Goal: Check status: Check status

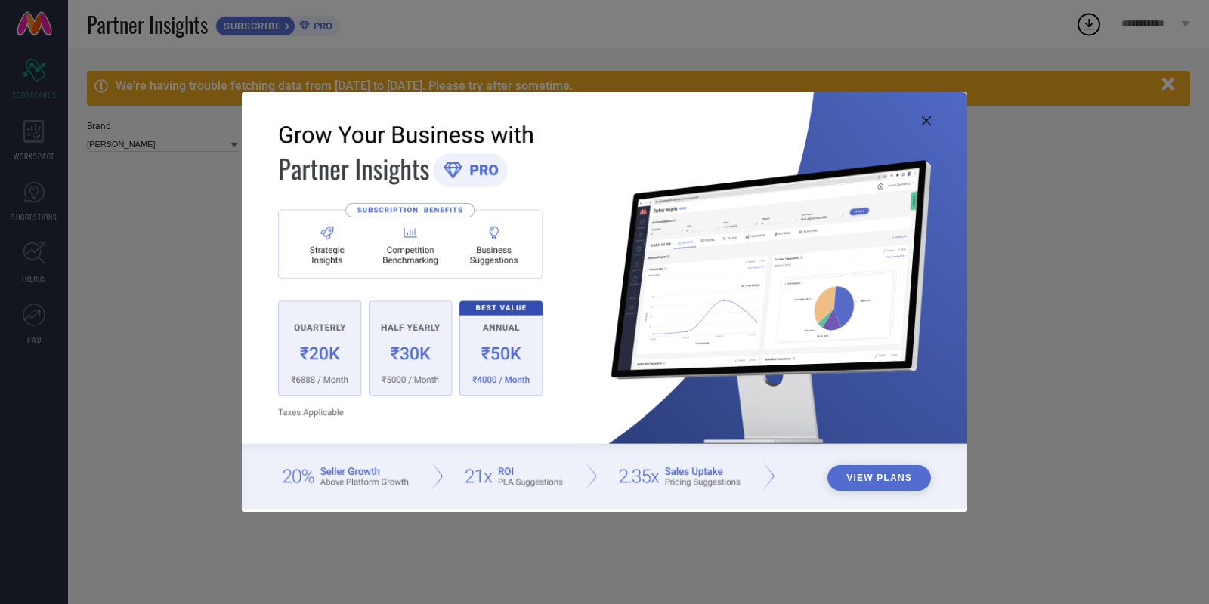
type input "All"
click at [924, 117] on icon at bounding box center [926, 120] width 9 height 9
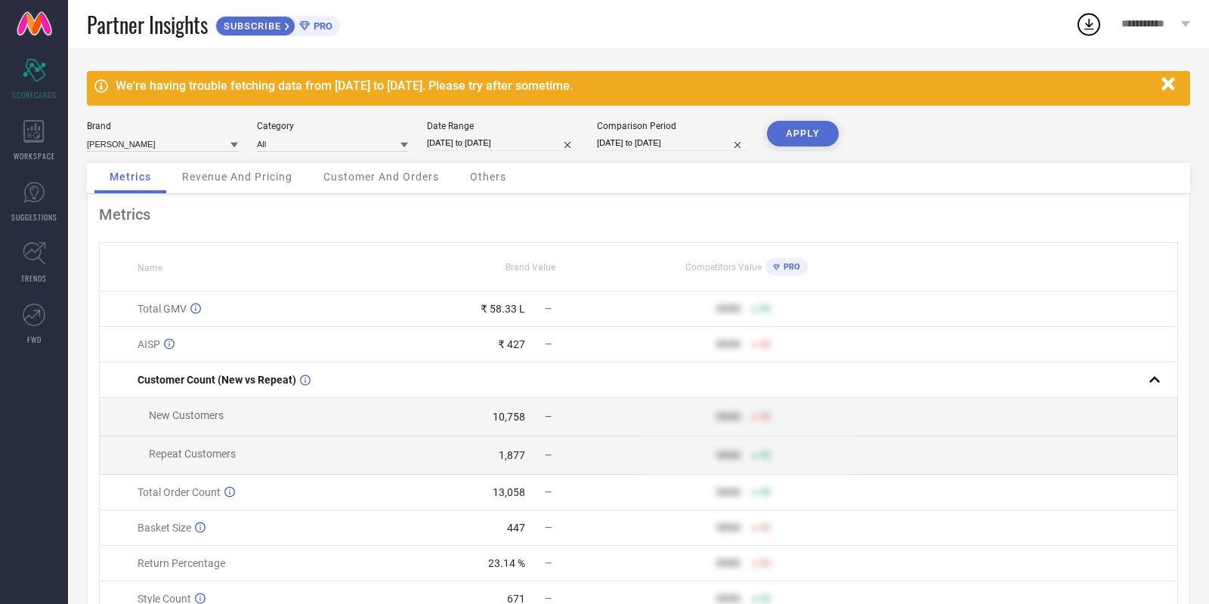
click at [478, 140] on input "[DATE] to [DATE]" at bounding box center [502, 143] width 151 height 16
select select "7"
select select "2025"
select select "8"
select select "2025"
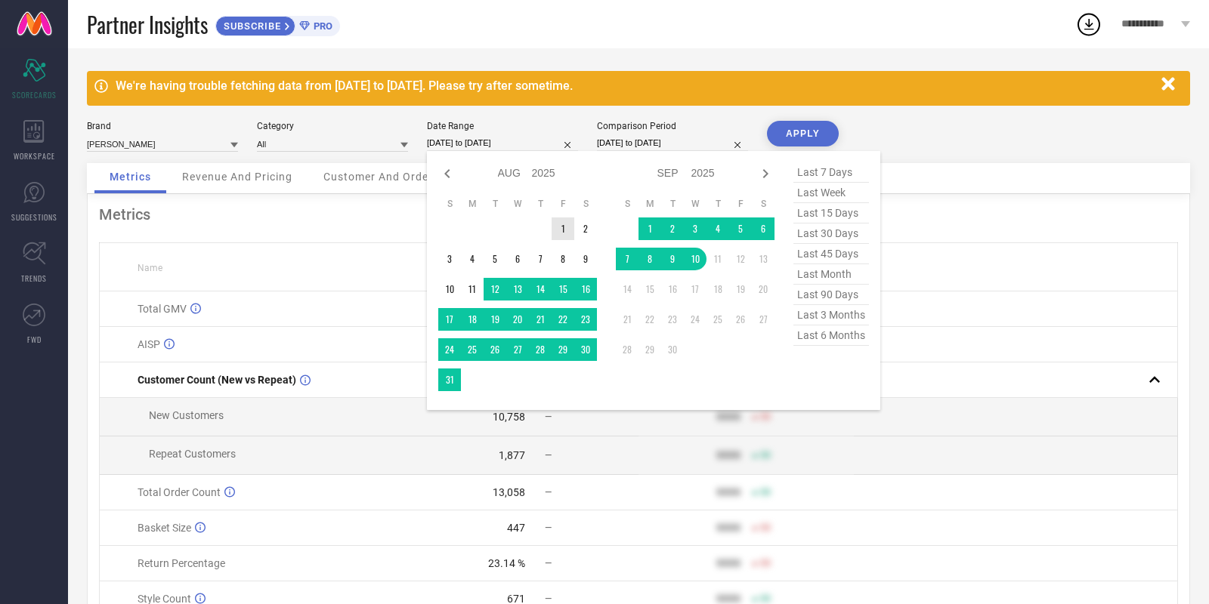
click at [559, 232] on td "1" at bounding box center [562, 229] width 23 height 23
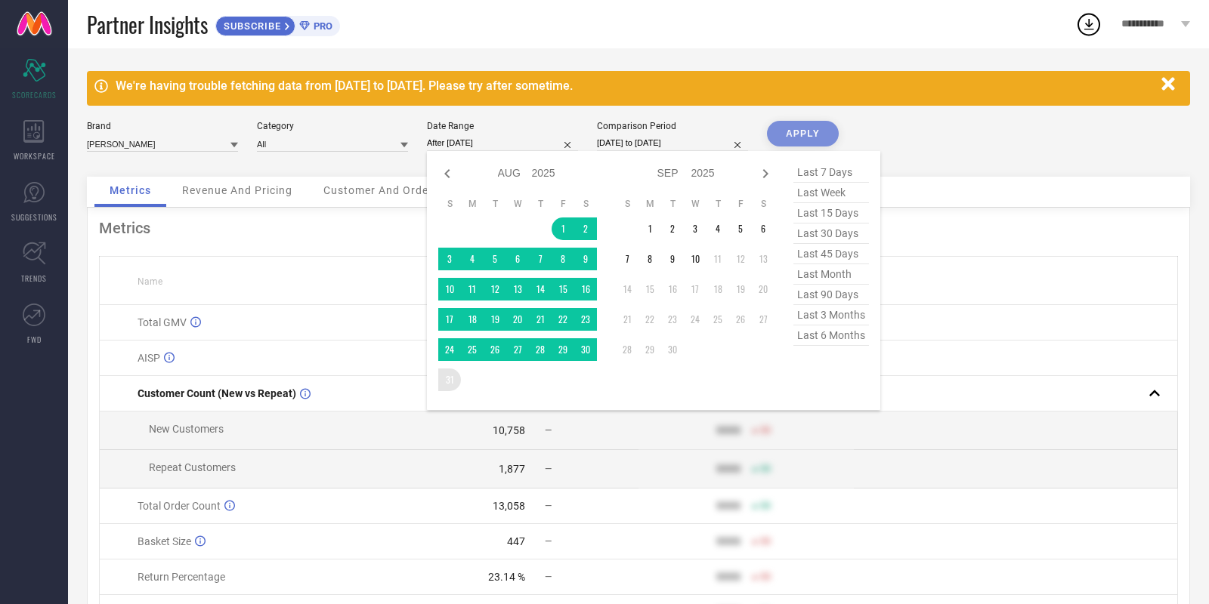
type input "[DATE] to [DATE]"
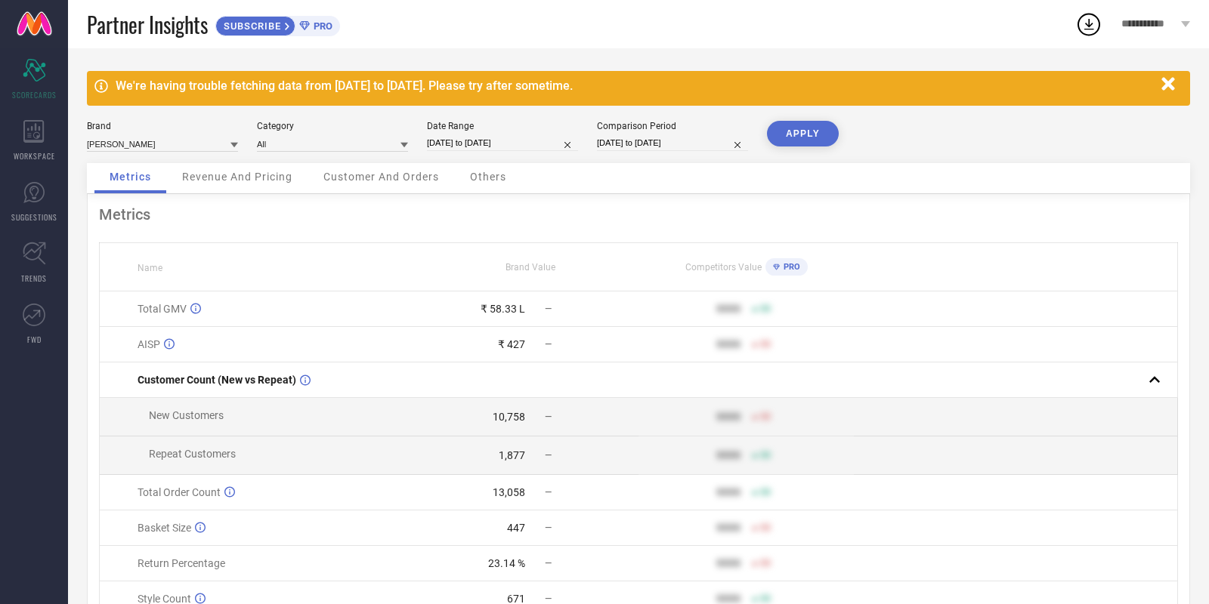
click at [798, 131] on button "APPLY" at bounding box center [803, 134] width 72 height 26
click at [520, 144] on input "[DATE] to [DATE]" at bounding box center [502, 143] width 151 height 16
select select "7"
select select "2025"
select select "8"
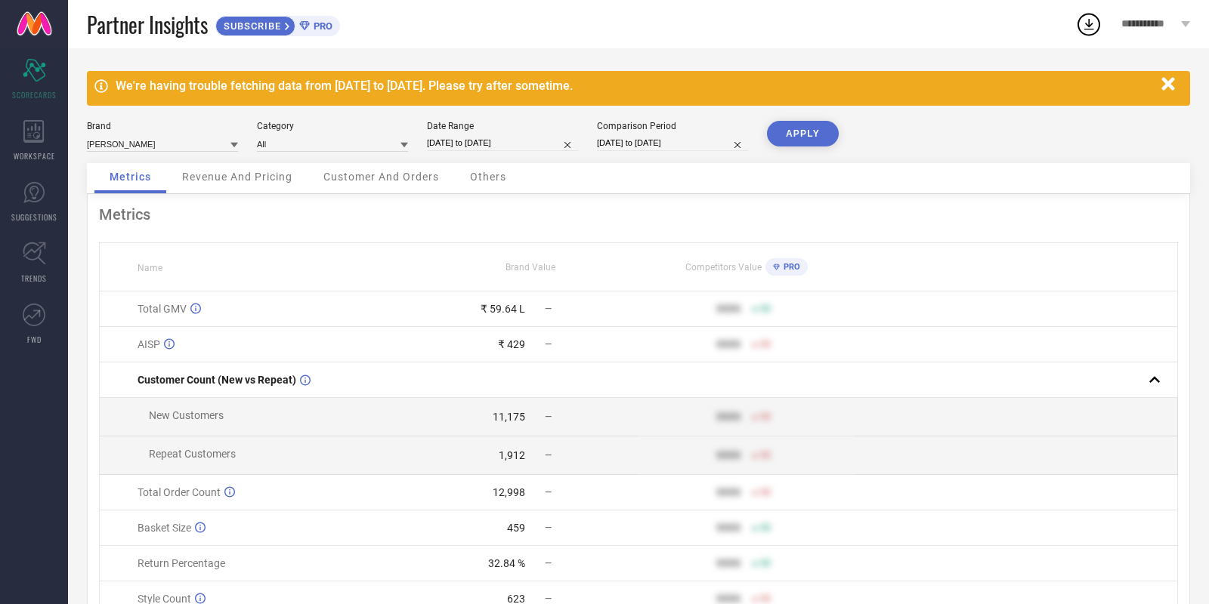
select select "2025"
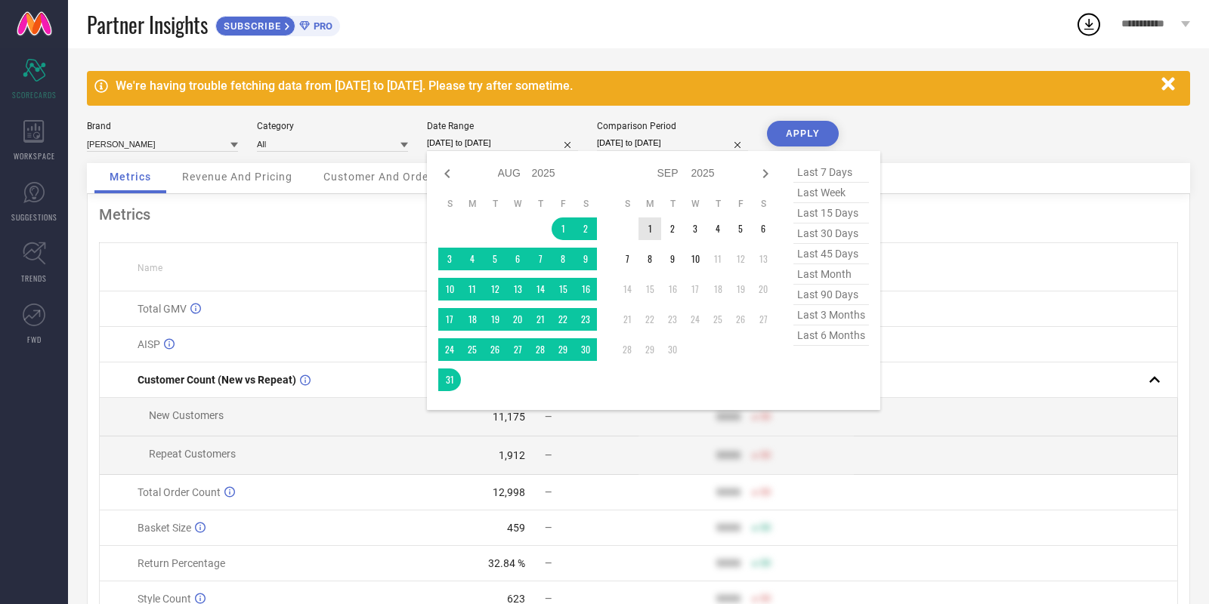
click at [642, 227] on td "1" at bounding box center [649, 229] width 23 height 23
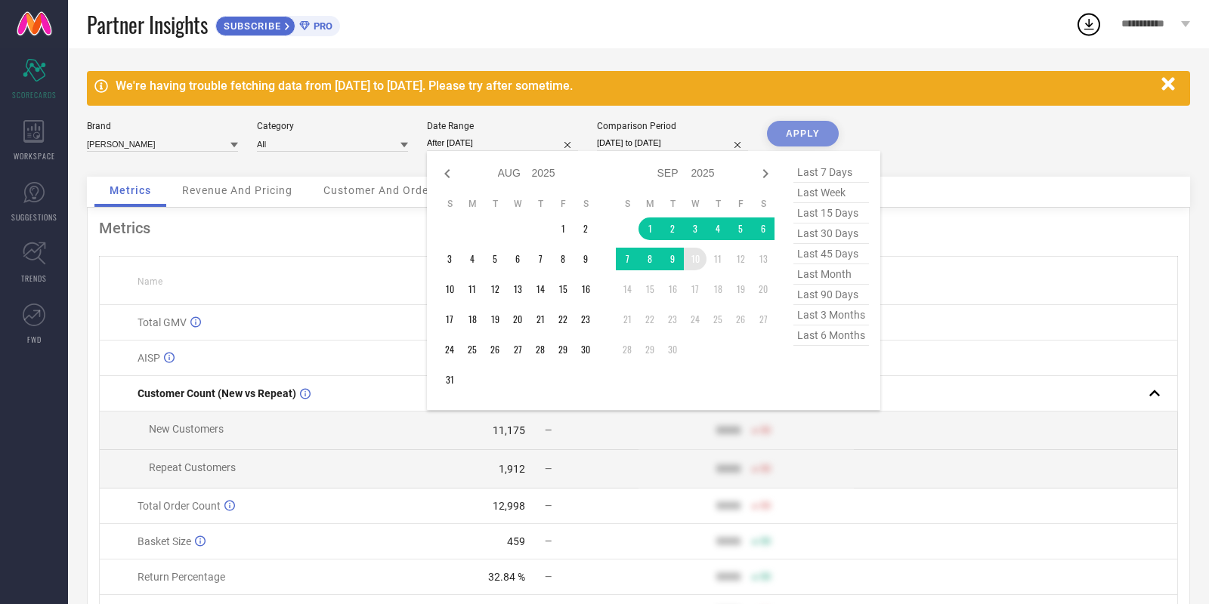
type input "[DATE] to [DATE]"
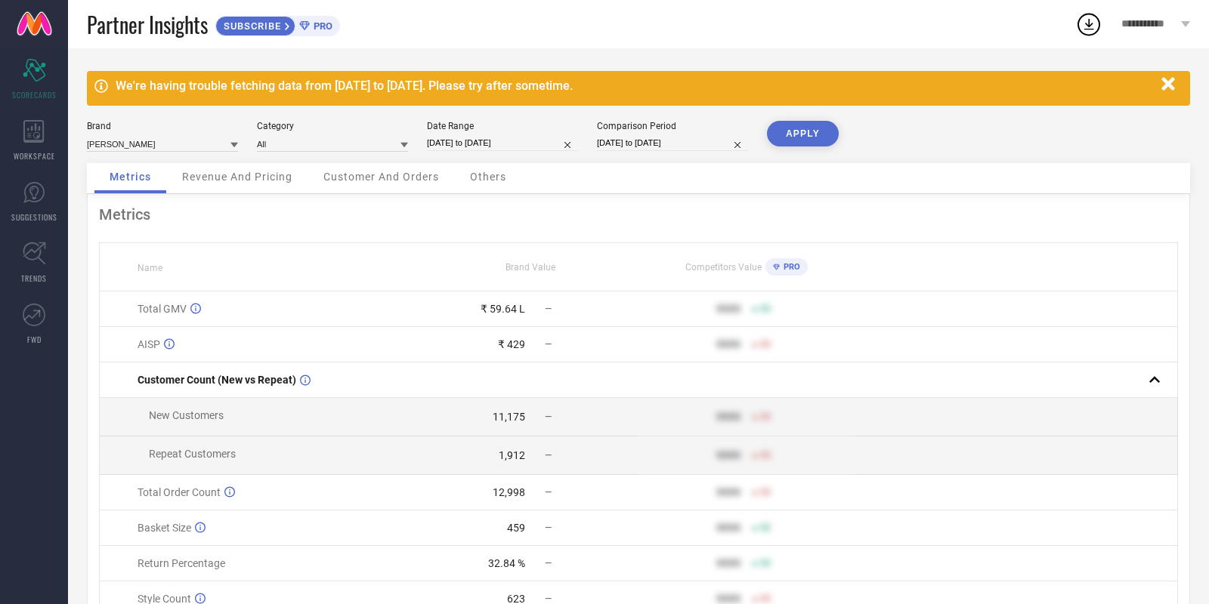
click at [810, 127] on button "APPLY" at bounding box center [803, 134] width 72 height 26
click at [527, 144] on input "[DATE] to [DATE]" at bounding box center [502, 143] width 151 height 16
select select "8"
select select "2025"
select select "9"
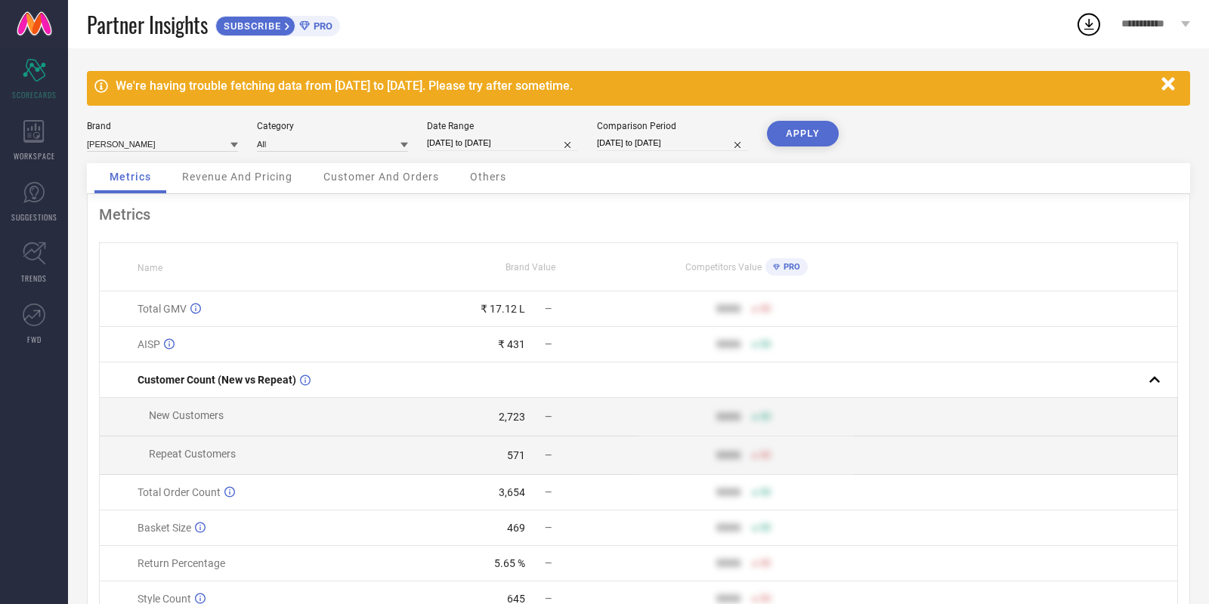
select select "2025"
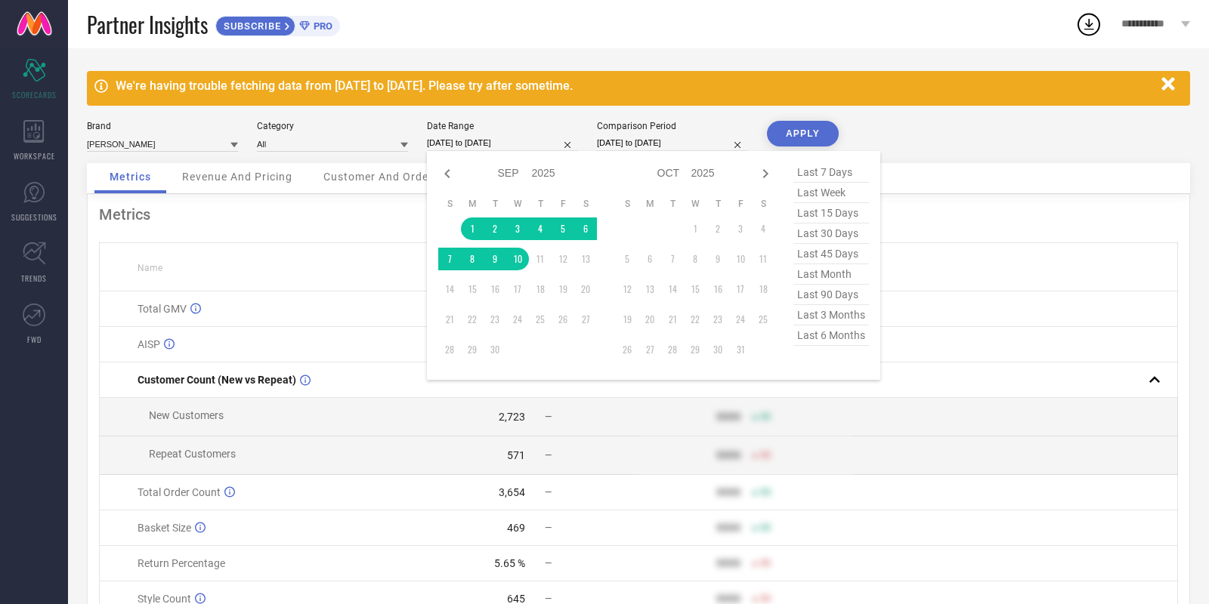
click at [1173, 90] on icon "button" at bounding box center [1167, 83] width 13 height 13
